Goal: Information Seeking & Learning: Learn about a topic

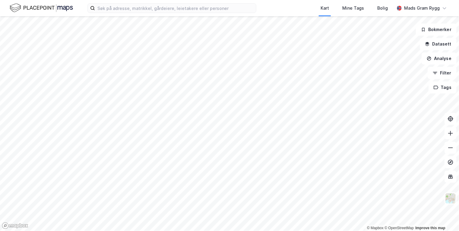
click at [199, 231] on html "Kart Mine Tags Bolig Mads Gram Rygg © Mapbox © OpenStreetMap Improve this map B…" at bounding box center [229, 115] width 459 height 231
click at [198, 231] on html "Kart Mine Tags Bolig Mads Gram Rygg © Mapbox © OpenStreetMap Improve this map B…" at bounding box center [229, 115] width 459 height 231
click at [194, 231] on html "Kart Mine Tags Bolig Mads Gram Rygg © Mapbox © OpenStreetMap Improve this map B…" at bounding box center [229, 115] width 459 height 231
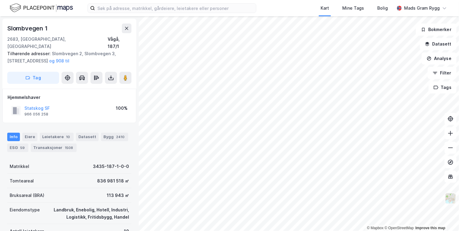
click at [451, 196] on img at bounding box center [450, 198] width 11 height 11
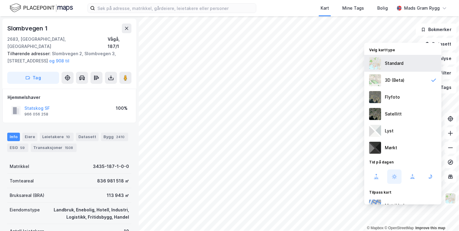
click at [377, 63] on img at bounding box center [375, 63] width 12 height 12
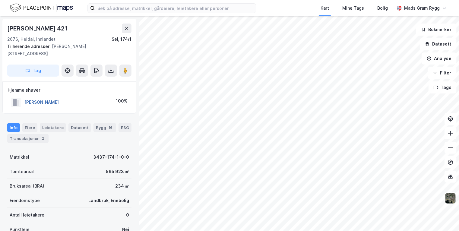
click at [0, 0] on button "[PERSON_NAME]" at bounding box center [0, 0] width 0 height 0
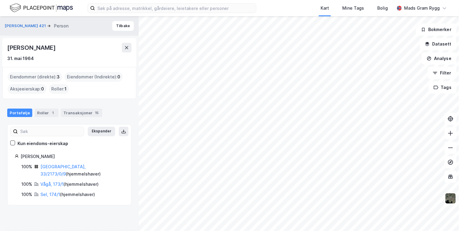
drag, startPoint x: 8, startPoint y: 47, endPoint x: 78, endPoint y: 46, distance: 70.3
click at [57, 46] on div "[PERSON_NAME]" at bounding box center [31, 48] width 49 height 10
copy div "[PERSON_NAME]"
click at [126, 46] on icon at bounding box center [126, 47] width 5 height 5
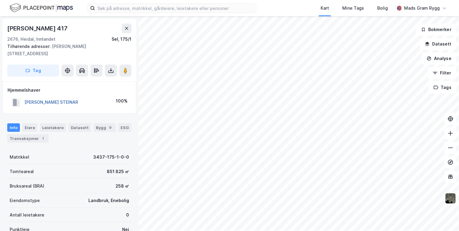
click at [0, 0] on button "[PERSON_NAME] STEINAR" at bounding box center [0, 0] width 0 height 0
